Goal: Answer question/provide support

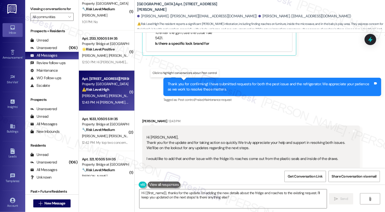
scroll to position [1577, 0]
click at [186, 201] on textarea "Hi {{first_name}}, thanks for the update. I'm adding the new details about the …" at bounding box center [232, 199] width 187 height 19
click at [207, 202] on textarea "Hi {{first_name}}, thanks for the update. I'm adding the new details about the …" at bounding box center [232, 199] width 187 height 19
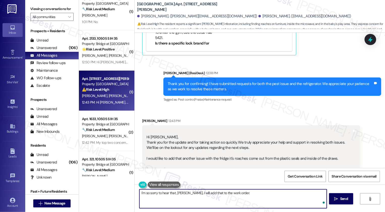
paste textarea "[URL][DOMAIN_NAME]"
drag, startPoint x: 232, startPoint y: 194, endPoint x: 241, endPoint y: 201, distance: 11.5
click at [241, 201] on textarea "I'm so sorry to hear that, [PERSON_NAME]. I will add that to the work order. [U…" at bounding box center [232, 199] width 187 height 19
paste textarea "Unit will be inspected [DATE]"
click at [279, 193] on textarea "I'm so sorry to hear that, [PERSON_NAME]. I will add that to the work order. Th…" at bounding box center [232, 199] width 187 height 19
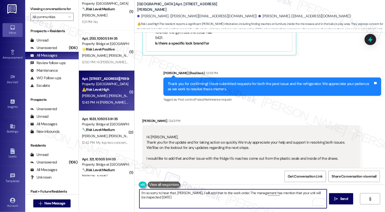
click at [244, 202] on textarea "I'm so sorry to hear that, [PERSON_NAME]. I will add that to the work order. Th…" at bounding box center [232, 199] width 187 height 19
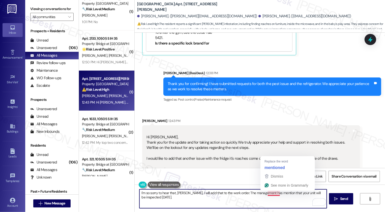
click at [275, 192] on textarea "I'm so sorry to hear that, [PERSON_NAME]. I will add that to the work order. Th…" at bounding box center [232, 199] width 187 height 19
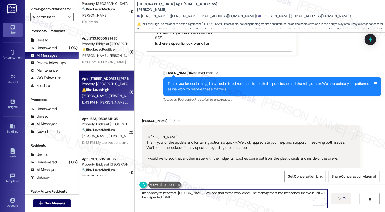
type textarea "I'm so sorry to hear that, [PERSON_NAME]. I will add that to the work order. Th…"
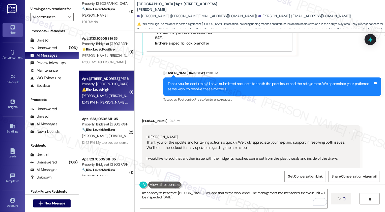
drag, startPoint x: 215, startPoint y: 142, endPoint x: 307, endPoint y: 143, distance: 92.2
click at [307, 143] on div "Hi [PERSON_NAME], Thank you for the update and for taking action so quickly. We…" at bounding box center [248, 153] width 205 height 49
click at [329, 141] on div "Hi [PERSON_NAME], Thank you for the update and for taking action so quickly. We…" at bounding box center [248, 153] width 205 height 49
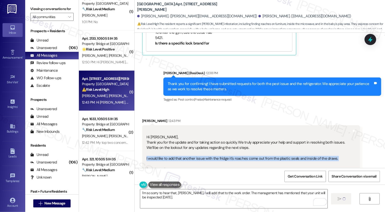
drag, startPoint x: 142, startPoint y: 142, endPoint x: 312, endPoint y: 143, distance: 169.3
click at [312, 144] on div "Hi [PERSON_NAME], Thank you for the update and for taking action so quickly. We…" at bounding box center [249, 153] width 206 height 49
copy div "I would like to add that another issue with the fridge it's roaches come out fr…"
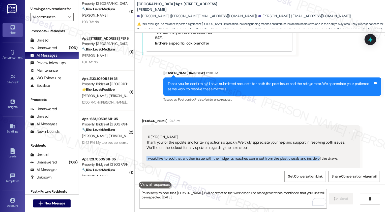
click at [214, 198] on textarea "I'm so sorry to hear that, [PERSON_NAME]. I will add that to the work order. Th…" at bounding box center [232, 199] width 187 height 19
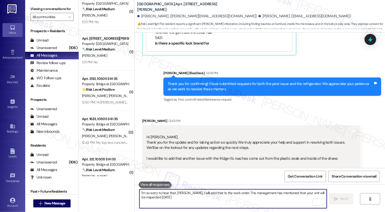
scroll to position [1617, 0]
